Goal: Task Accomplishment & Management: Use online tool/utility

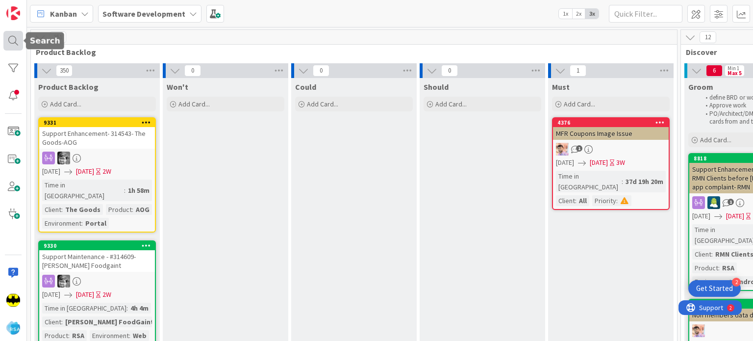
click at [13, 43] on div at bounding box center [13, 41] width 20 height 20
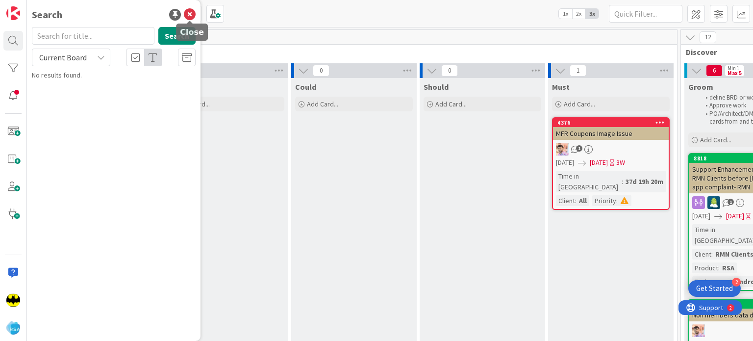
click at [190, 17] on icon at bounding box center [190, 15] width 12 height 12
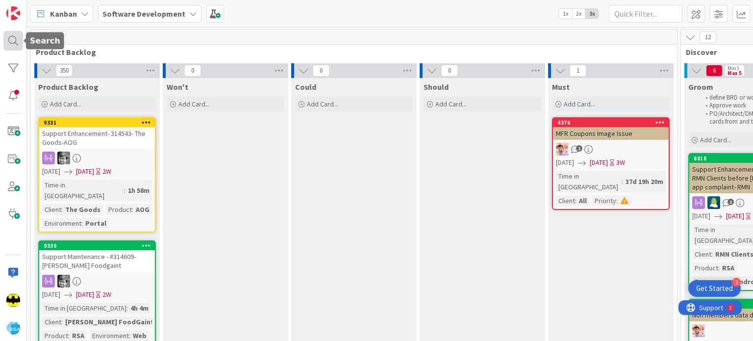
click at [22, 37] on div at bounding box center [13, 41] width 20 height 20
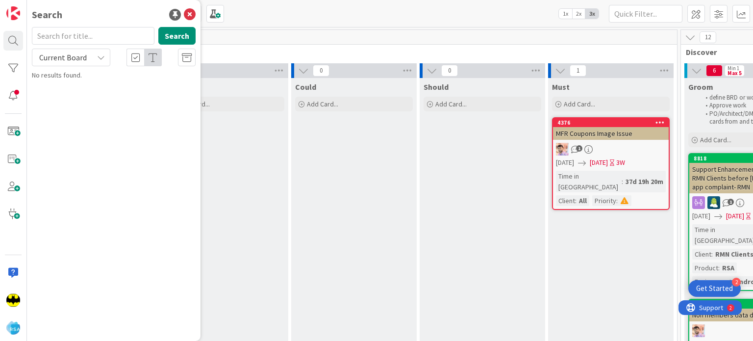
click at [81, 28] on input "text" at bounding box center [93, 36] width 122 height 18
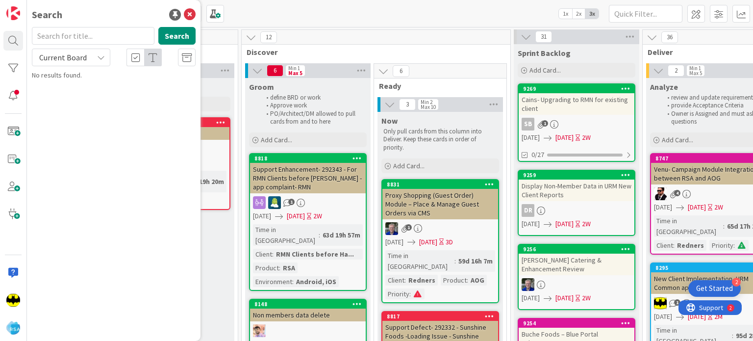
scroll to position [0, 466]
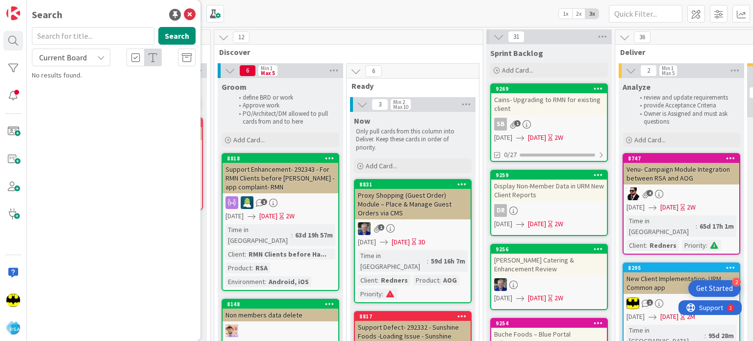
click at [87, 20] on div "Search" at bounding box center [114, 14] width 164 height 15
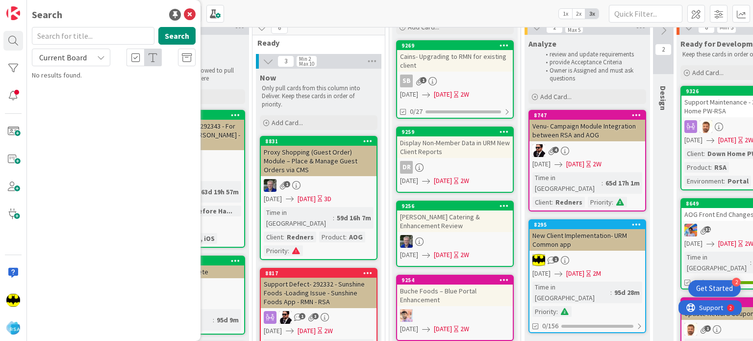
scroll to position [0, 561]
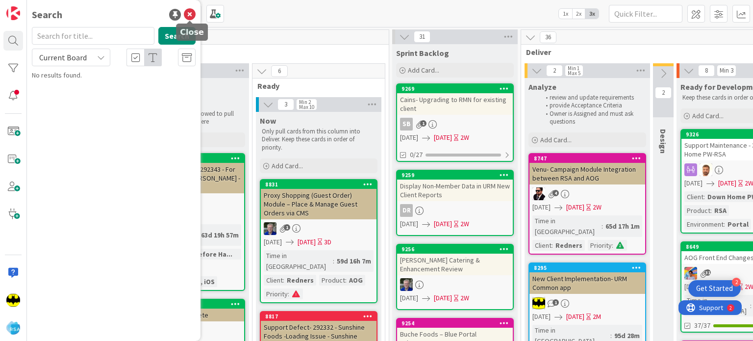
click at [187, 18] on icon at bounding box center [190, 15] width 12 height 12
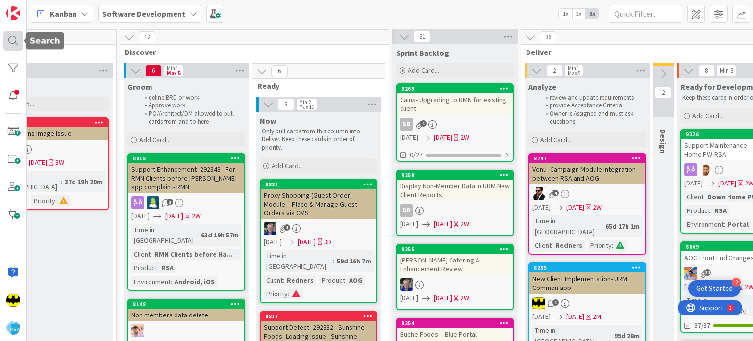
click at [7, 48] on div at bounding box center [13, 41] width 20 height 20
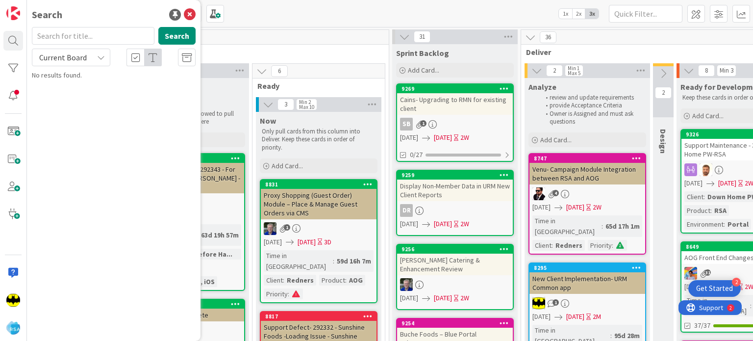
click at [66, 35] on input "text" at bounding box center [93, 36] width 122 height 18
type input "8915"
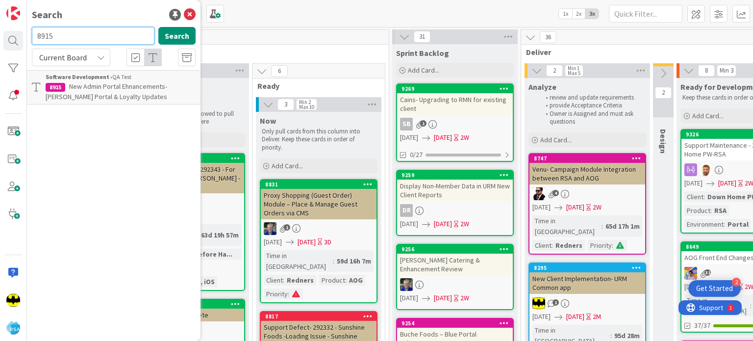
click at [66, 35] on input "8915" at bounding box center [93, 36] width 122 height 18
click at [100, 16] on div "Search" at bounding box center [114, 14] width 164 height 15
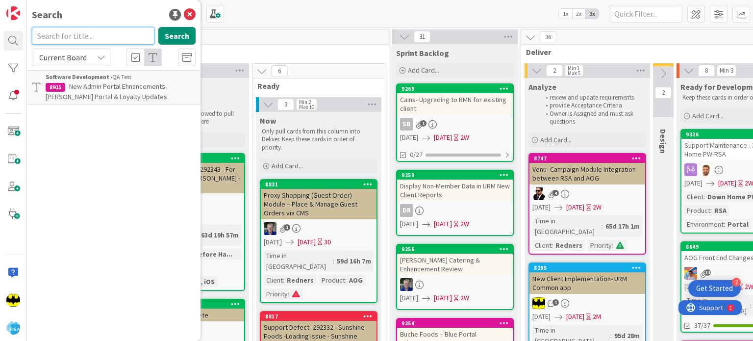
click at [131, 31] on input "text" at bounding box center [93, 36] width 122 height 18
click at [132, 17] on div "Search" at bounding box center [114, 14] width 164 height 15
click at [116, 31] on input "text" at bounding box center [93, 36] width 122 height 18
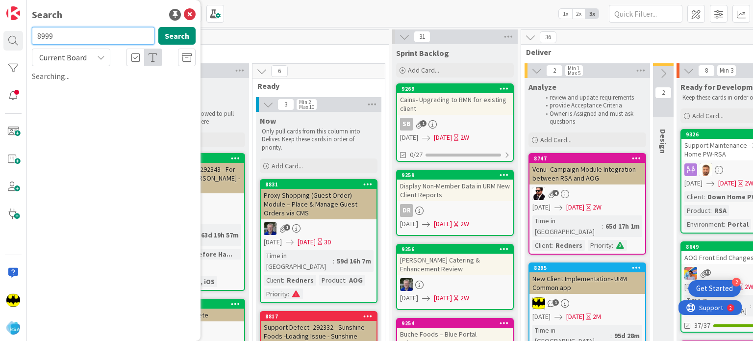
click at [116, 31] on input "8999" at bounding box center [93, 36] width 122 height 18
type input "8651"
click at [116, 31] on input "8651" at bounding box center [93, 36] width 122 height 18
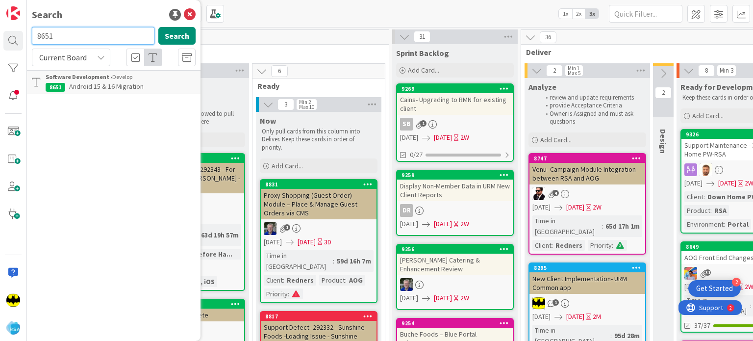
click at [116, 31] on input "8651" at bounding box center [93, 36] width 122 height 18
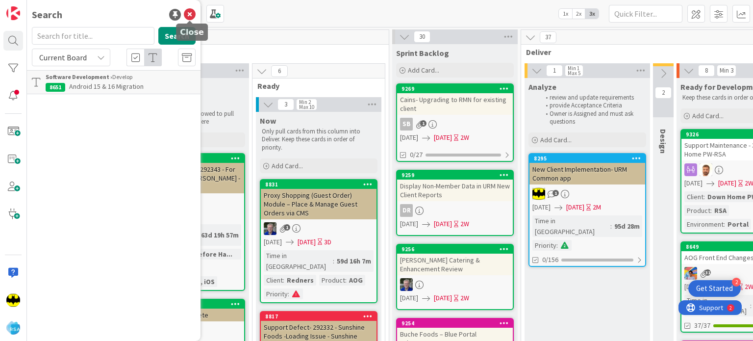
click at [188, 15] on icon at bounding box center [190, 15] width 12 height 12
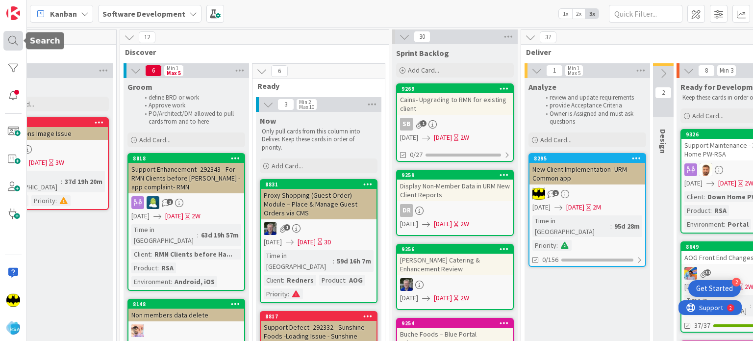
click at [11, 36] on div at bounding box center [13, 41] width 20 height 20
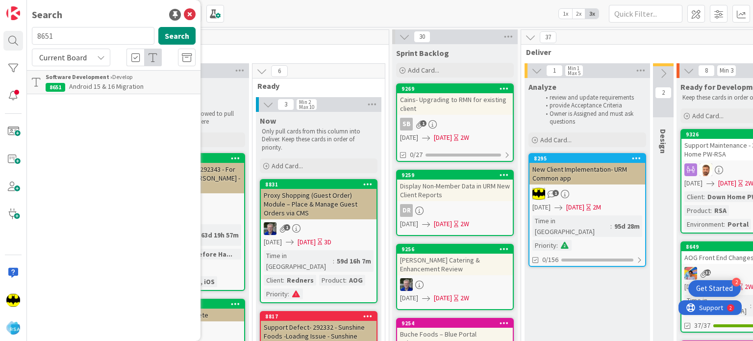
click at [71, 31] on input "8651" at bounding box center [93, 36] width 122 height 18
type input "9245"
click at [71, 31] on input "9245" at bounding box center [93, 36] width 122 height 18
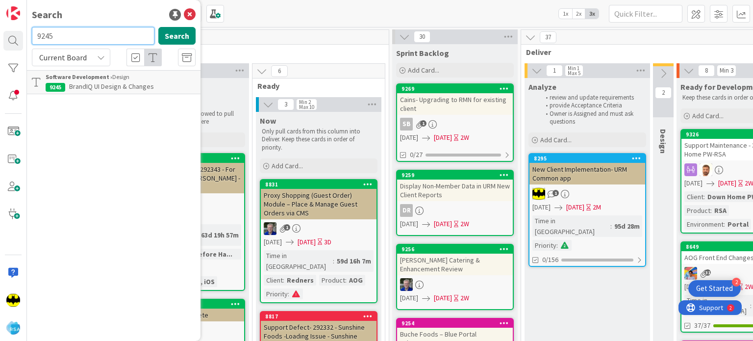
click at [71, 31] on input "9245" at bounding box center [93, 36] width 122 height 18
click at [80, 21] on div "Search" at bounding box center [114, 14] width 164 height 15
click at [81, 35] on input "text" at bounding box center [93, 36] width 122 height 18
click at [91, 37] on input "text" at bounding box center [93, 36] width 122 height 18
click at [88, 17] on div "Search" at bounding box center [114, 14] width 164 height 15
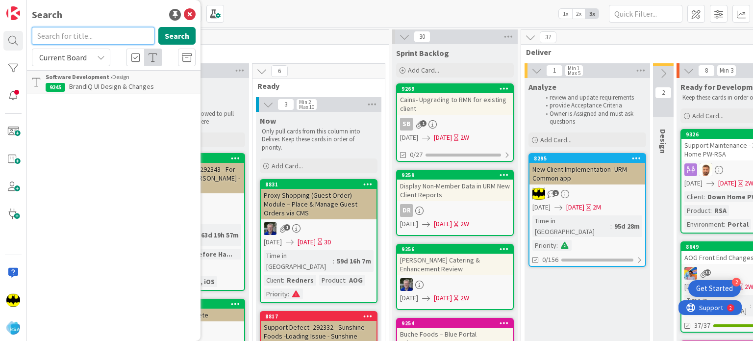
click at [89, 38] on input "text" at bounding box center [93, 36] width 122 height 18
type input "9120"
click at [89, 38] on input "9120" at bounding box center [93, 36] width 122 height 18
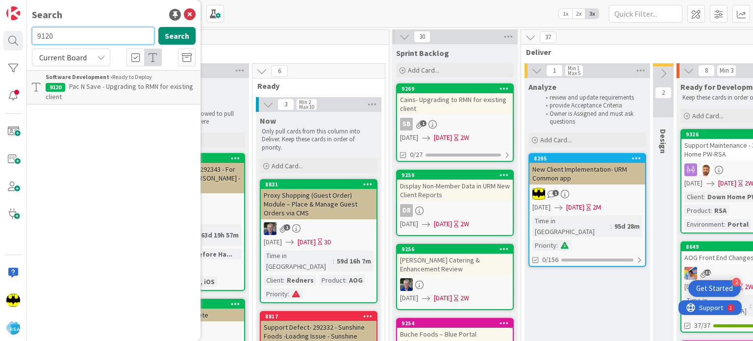
click at [89, 38] on input "9120" at bounding box center [93, 36] width 122 height 18
type input "9268"
click at [89, 38] on input "9268" at bounding box center [93, 36] width 122 height 18
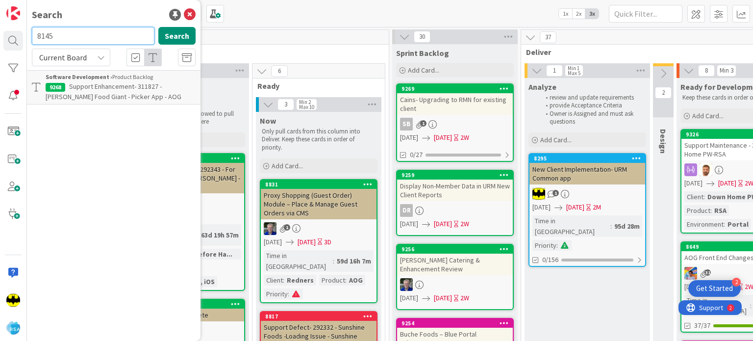
type input "8145"
click at [89, 38] on input "8145" at bounding box center [93, 36] width 122 height 18
type input "8310"
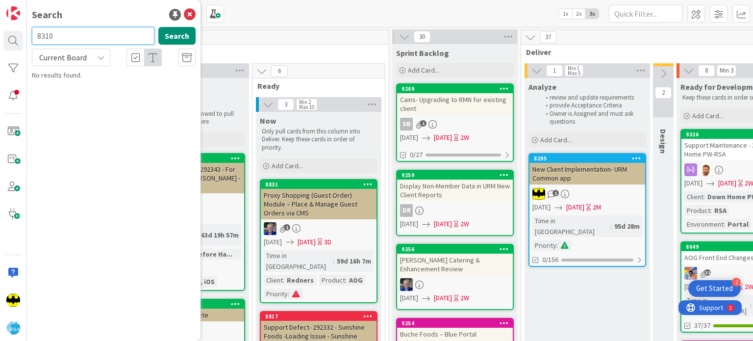
click at [89, 38] on input "8310" at bounding box center [93, 36] width 122 height 18
type input "8310"
click at [89, 38] on input "8310" at bounding box center [93, 36] width 122 height 18
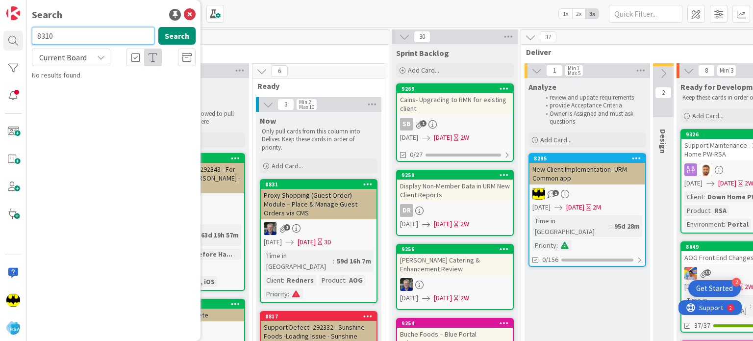
click at [89, 38] on input "8310" at bounding box center [93, 36] width 122 height 18
click at [89, 11] on div "Search" at bounding box center [114, 14] width 164 height 15
click at [87, 32] on input "text" at bounding box center [93, 36] width 122 height 18
type input "8675"
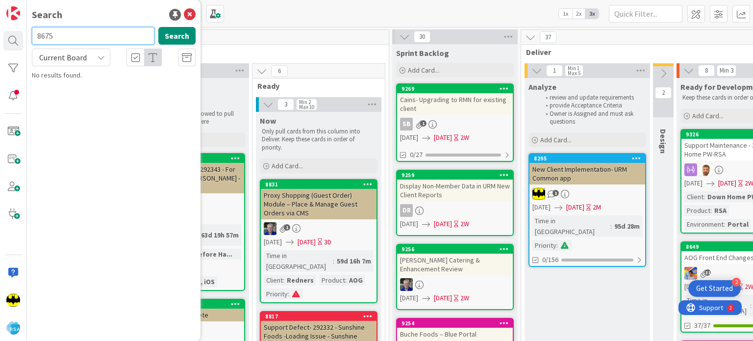
click at [87, 32] on input "8675" at bounding box center [93, 36] width 122 height 18
type input "6775"
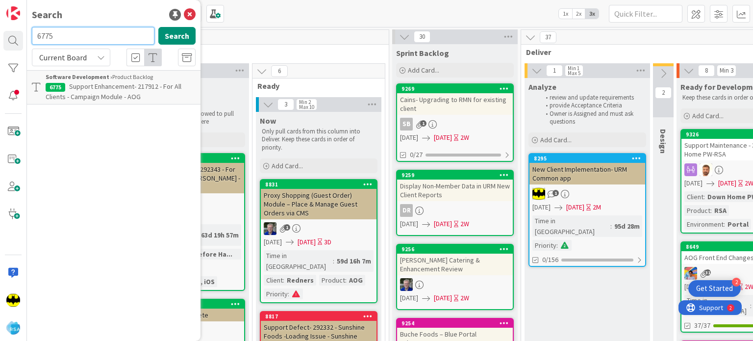
click at [84, 35] on input "6775" at bounding box center [93, 36] width 122 height 18
click at [132, 94] on span "Support Enhancement- 217912 - For All Clients - Campaign Module - AOG" at bounding box center [114, 91] width 136 height 19
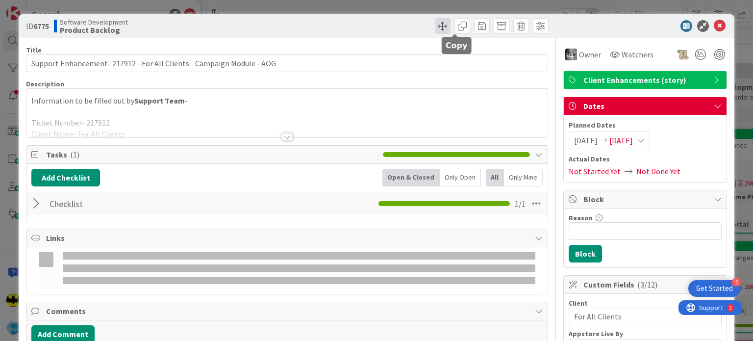
click at [437, 30] on span at bounding box center [443, 26] width 16 height 16
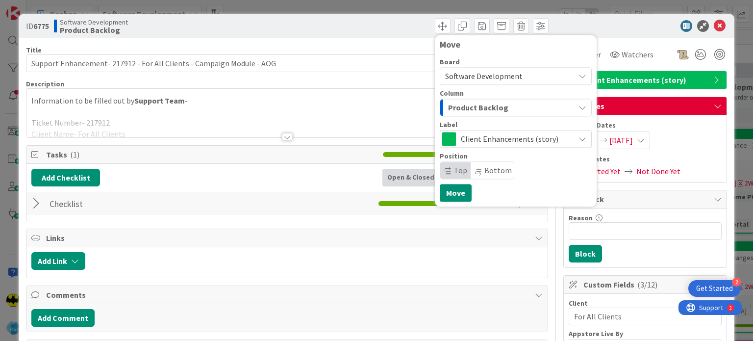
click at [477, 105] on span "Product Backlog" at bounding box center [478, 107] width 60 height 13
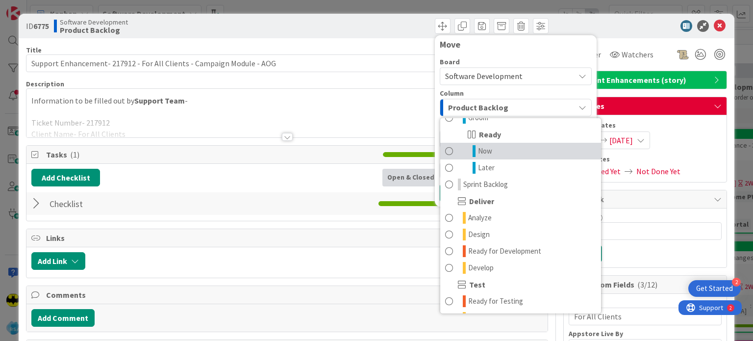
scroll to position [133, 0]
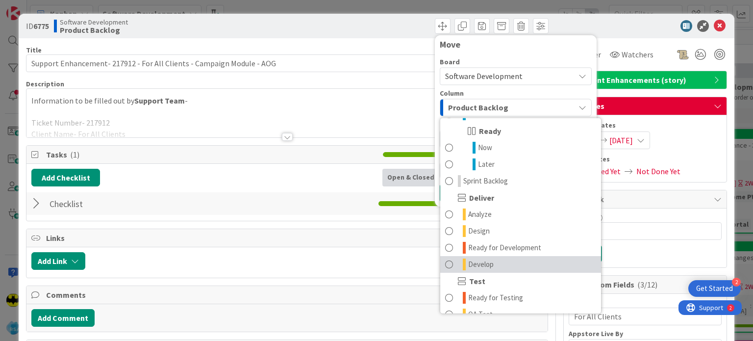
click at [480, 262] on span "Develop" at bounding box center [480, 264] width 25 height 12
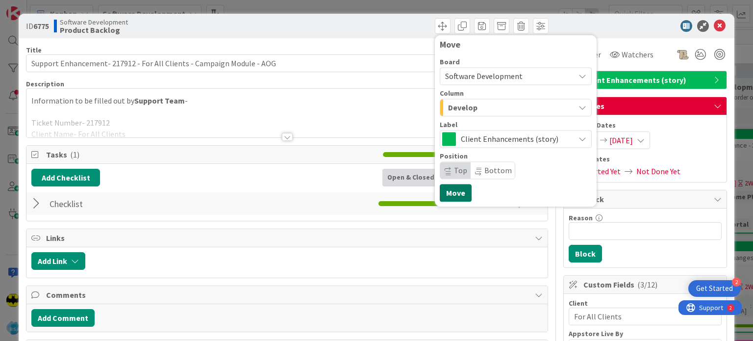
click at [441, 194] on button "Move" at bounding box center [455, 193] width 32 height 18
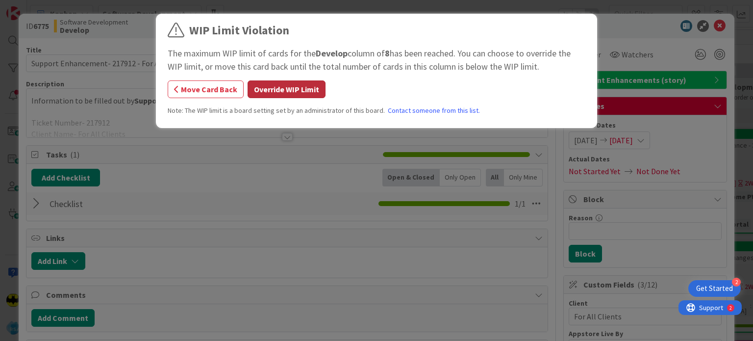
click at [274, 86] on button "Override WIP Limit" at bounding box center [286, 89] width 78 height 18
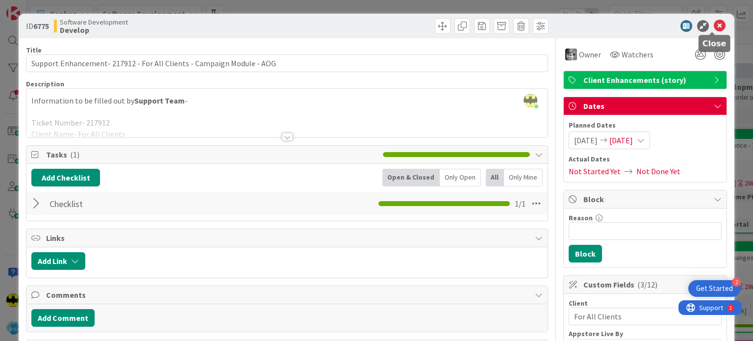
click at [713, 25] on icon at bounding box center [719, 26] width 12 height 12
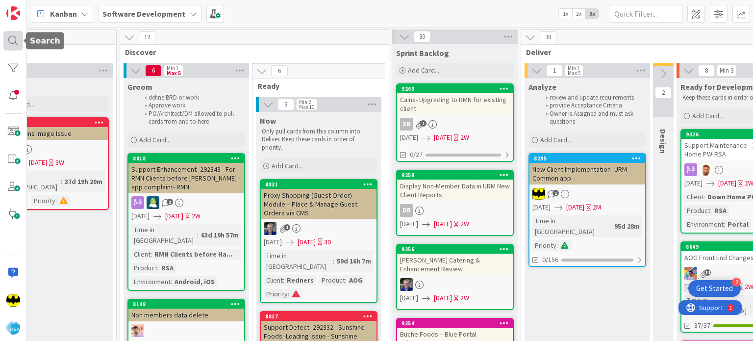
click at [10, 41] on div at bounding box center [13, 41] width 20 height 20
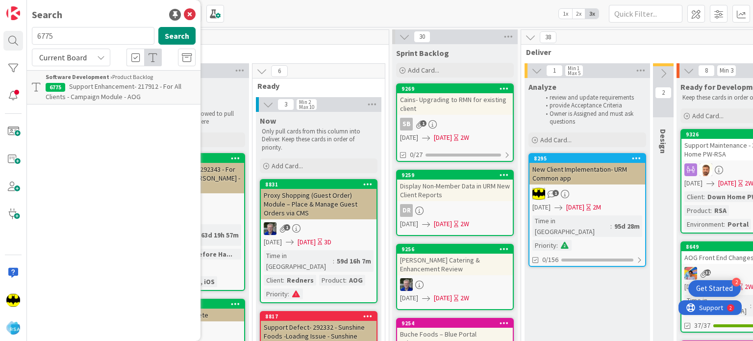
click at [57, 39] on input "6775" at bounding box center [93, 36] width 122 height 18
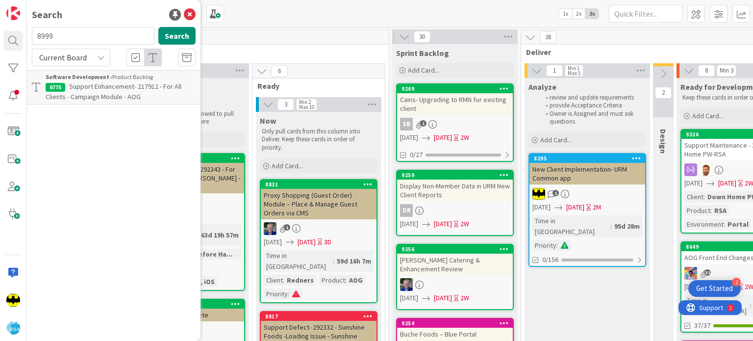
type input "8999"
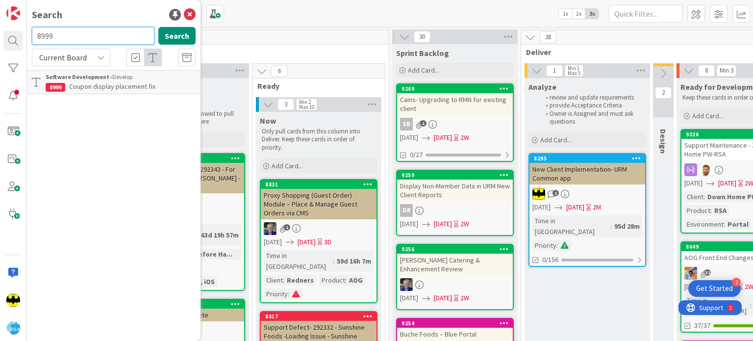
click at [57, 39] on input "8999" at bounding box center [93, 36] width 122 height 18
click at [81, 33] on input "text" at bounding box center [93, 36] width 122 height 18
click at [103, 3] on div "Search Search Current Board Software Development › Develop 8999 Coupon display …" at bounding box center [113, 170] width 173 height 341
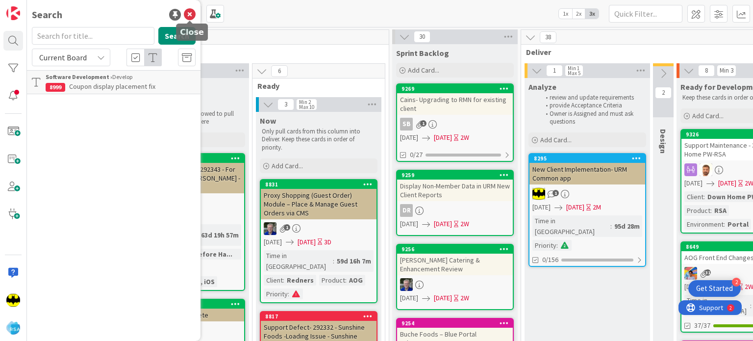
click at [193, 14] on icon at bounding box center [190, 15] width 12 height 12
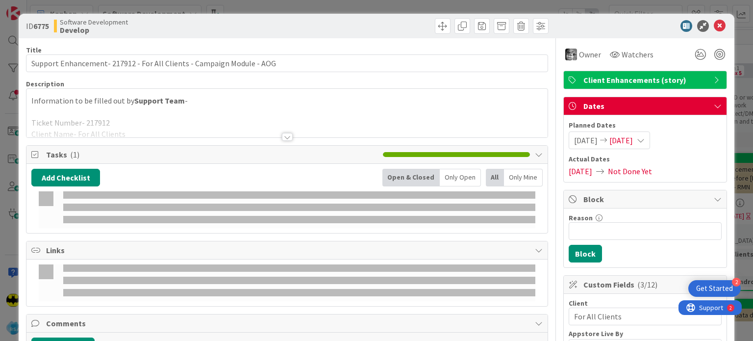
click at [43, 100] on p "Information to be filled out by Support Team -" at bounding box center [286, 100] width 511 height 11
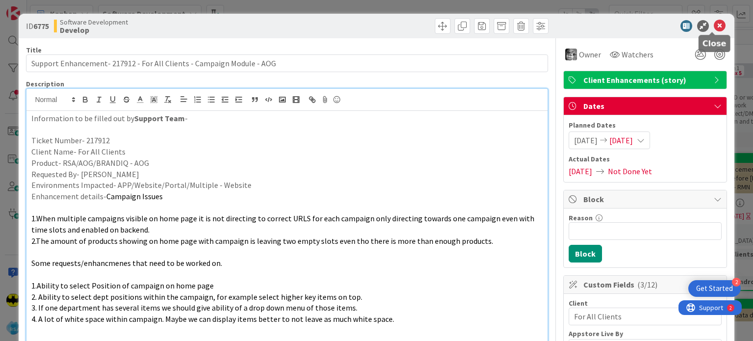
click at [713, 28] on icon at bounding box center [719, 26] width 12 height 12
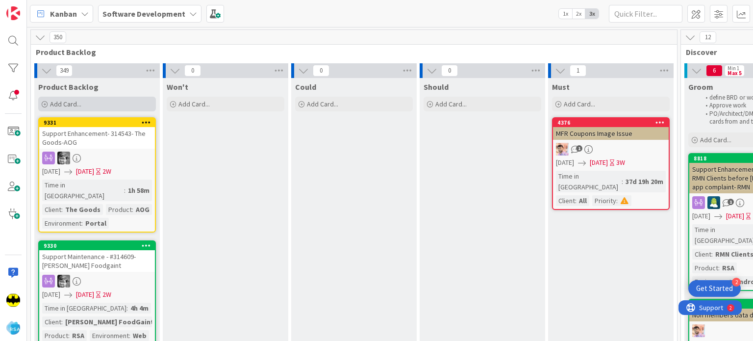
click at [38, 102] on div "Add Card..." at bounding box center [97, 104] width 118 height 15
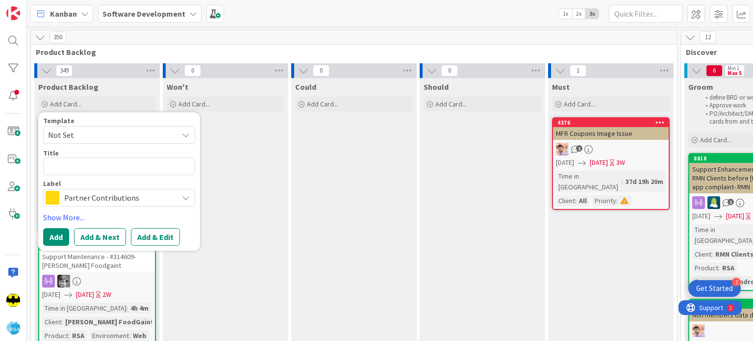
type textarea "Rearrange Sorting Order of Home Page Tiles for RMN Clients"
type textarea "x"
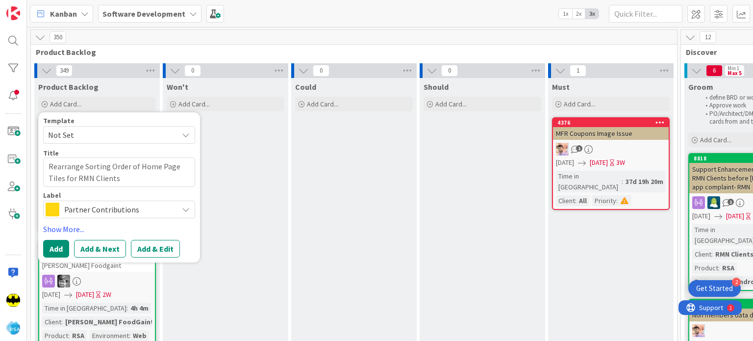
type textarea "Rearrange Sorting Order of Home Page Tiles for RMN Clients"
click at [98, 210] on span "Partner Contributions" at bounding box center [118, 209] width 109 height 14
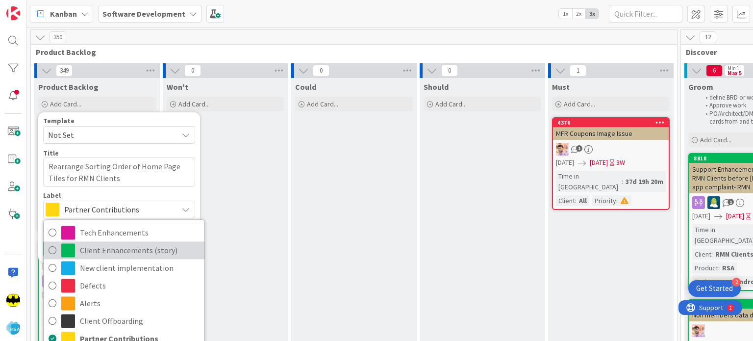
click at [106, 246] on span "Client Enhancements (story)" at bounding box center [140, 250] width 120 height 15
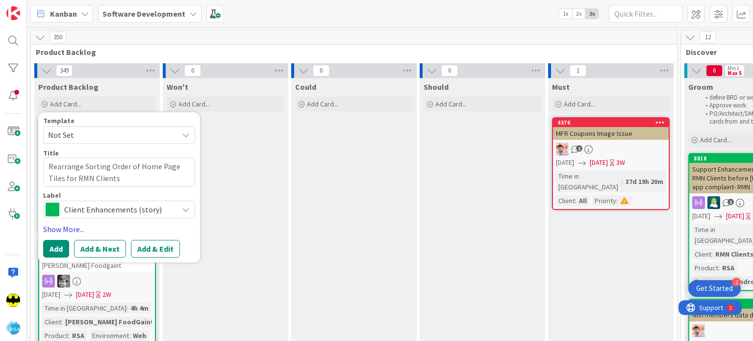
click at [74, 229] on link "Show More..." at bounding box center [119, 229] width 152 height 12
type textarea "x"
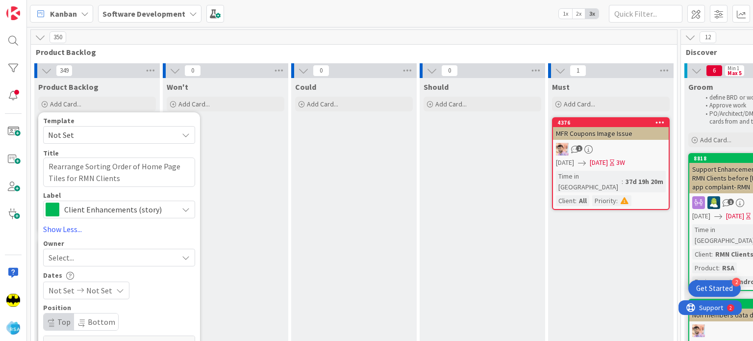
click at [82, 255] on div "Select..." at bounding box center [113, 257] width 129 height 12
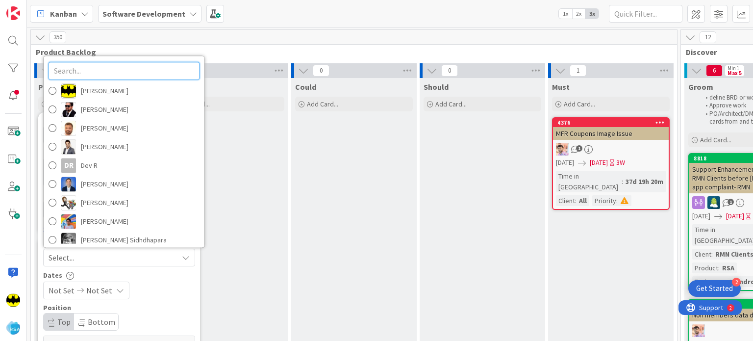
click at [150, 73] on input "text" at bounding box center [124, 71] width 151 height 18
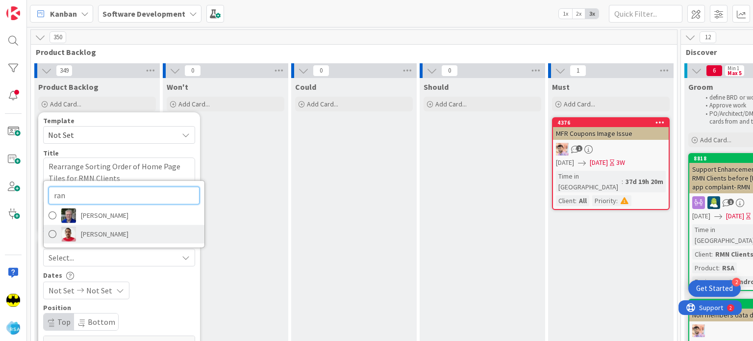
type input "ran"
click at [104, 236] on span "[PERSON_NAME]" at bounding box center [105, 233] width 48 height 15
type textarea "x"
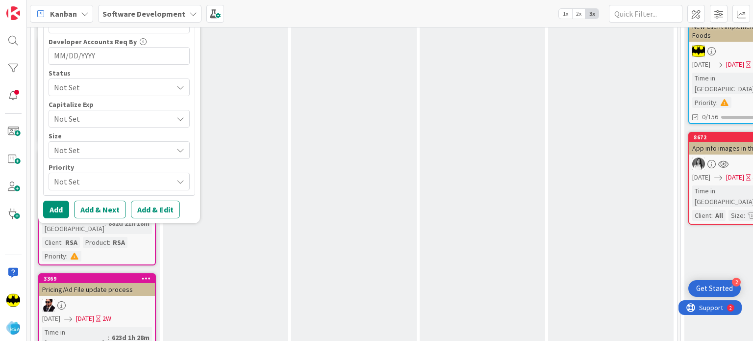
scroll to position [540, 0]
click at [60, 213] on button "Add" at bounding box center [56, 209] width 26 height 18
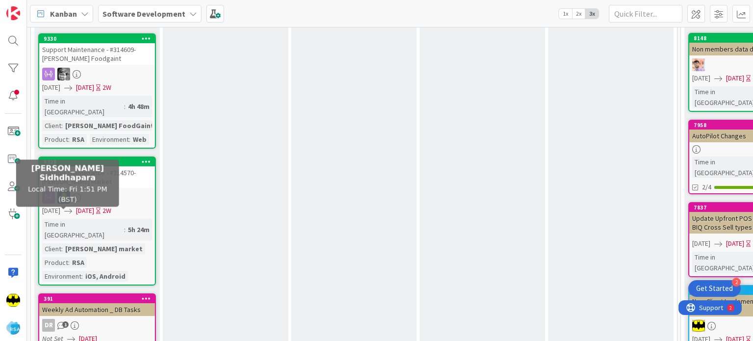
scroll to position [0, 0]
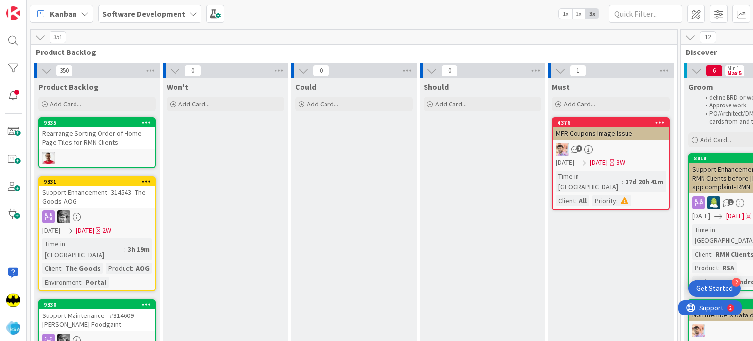
click at [109, 145] on div "Rearrange Sorting Order of Home Page Tiles for RMN Clients" at bounding box center [97, 138] width 116 height 22
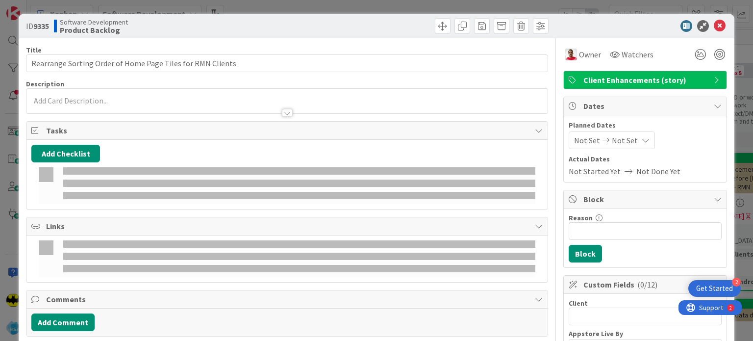
click at [578, 146] on div "Not Set Not Set" at bounding box center [611, 140] width 86 height 18
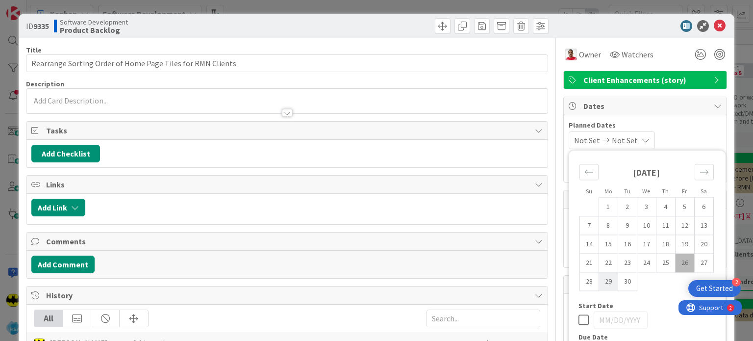
click at [600, 283] on td "29" at bounding box center [607, 281] width 19 height 19
type input "[DATE]"
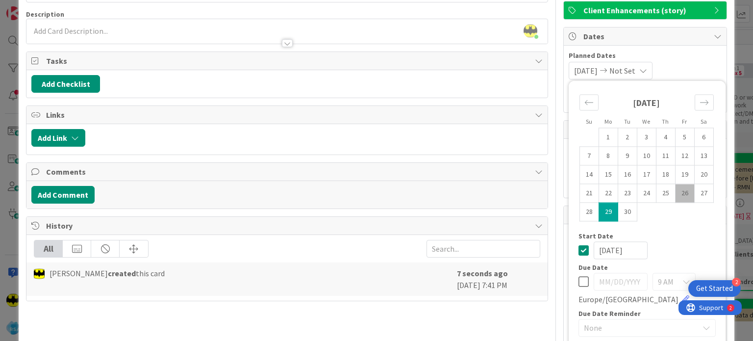
scroll to position [64, 0]
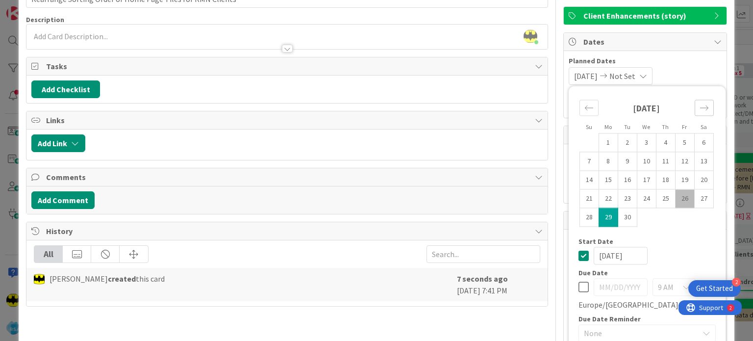
click at [699, 105] on icon "Move forward to switch to the next month." at bounding box center [703, 107] width 9 height 9
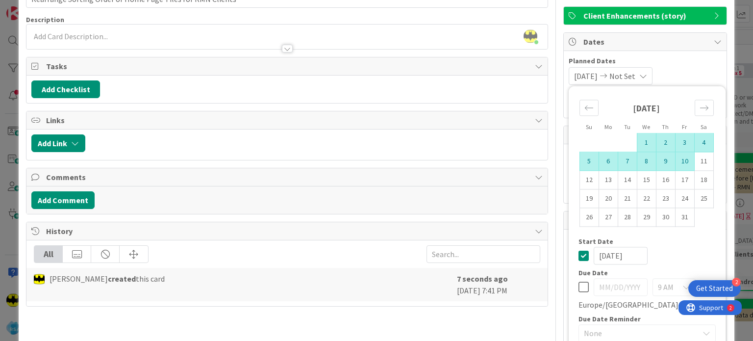
click at [677, 160] on td "10" at bounding box center [684, 161] width 19 height 19
type input "[DATE]"
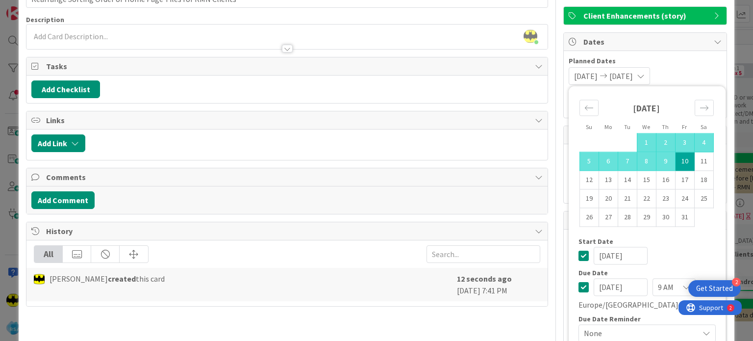
scroll to position [0, 0]
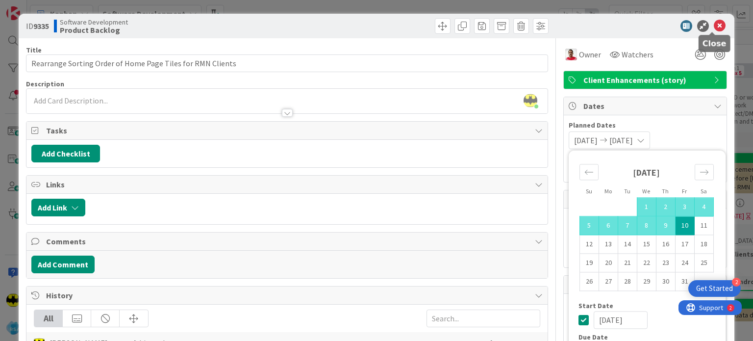
click at [713, 27] on icon at bounding box center [719, 26] width 12 height 12
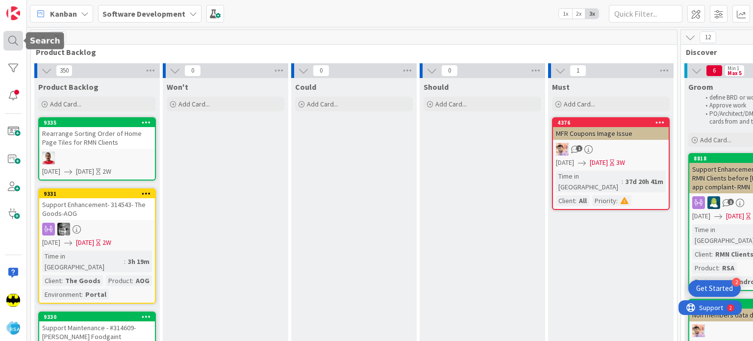
click at [14, 45] on div at bounding box center [13, 41] width 20 height 20
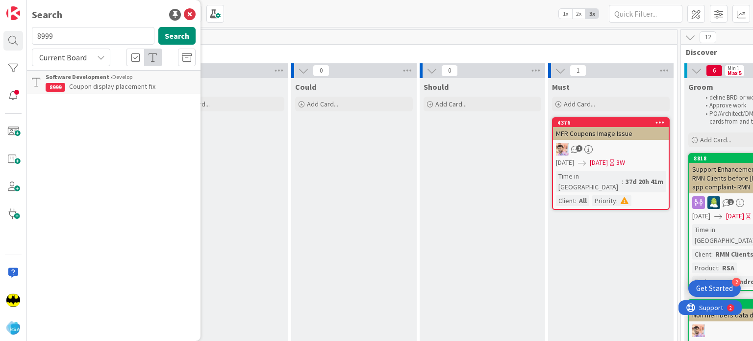
click at [80, 41] on input "8999" at bounding box center [93, 36] width 122 height 18
type input "8310"
click at [192, 17] on icon at bounding box center [190, 15] width 12 height 12
